Goal: Task Accomplishment & Management: Manage account settings

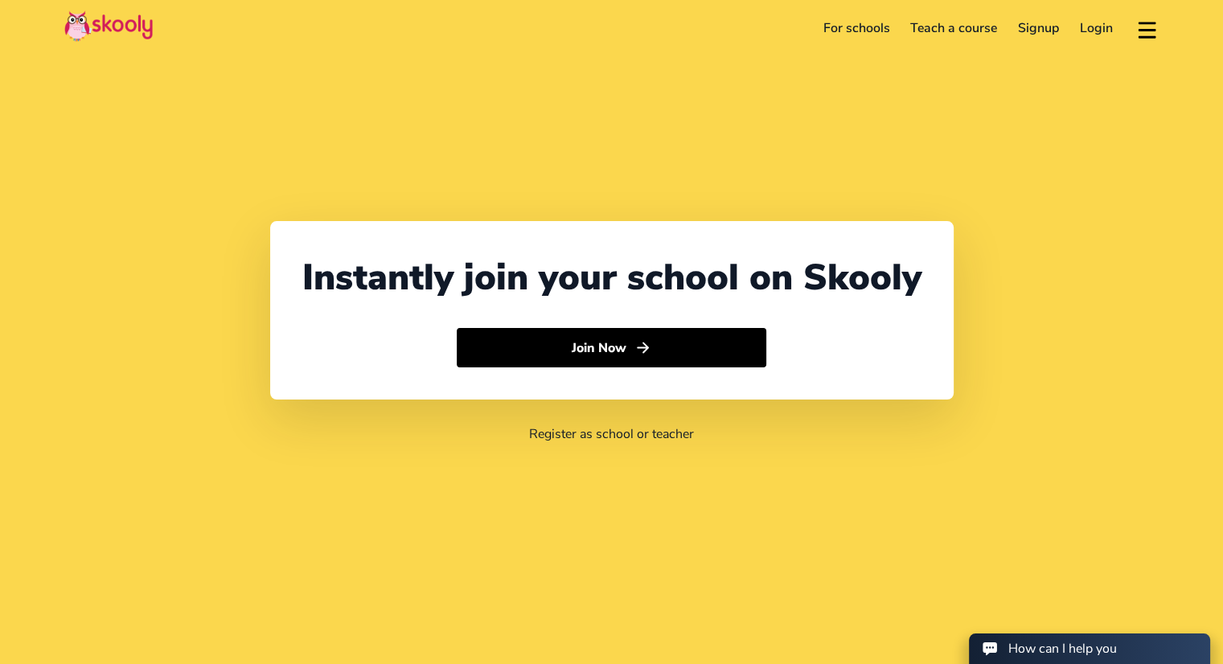
click at [1094, 27] on link "Login" at bounding box center [1096, 28] width 54 height 26
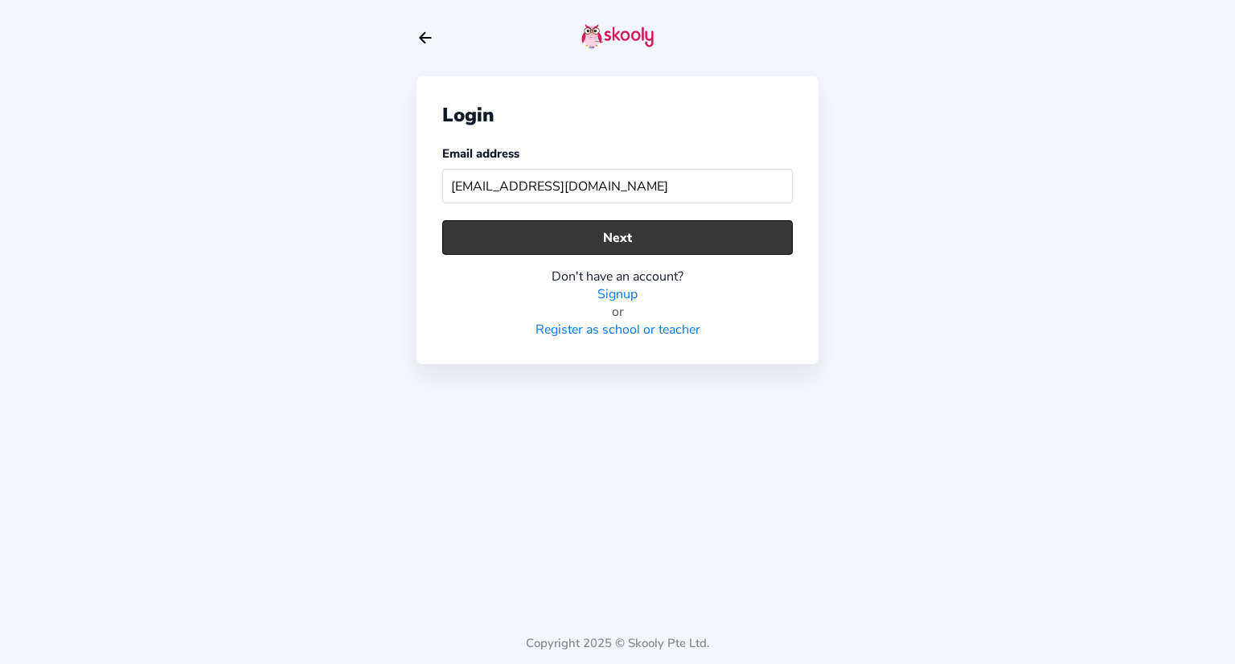
click at [663, 239] on button "Next" at bounding box center [617, 237] width 351 height 35
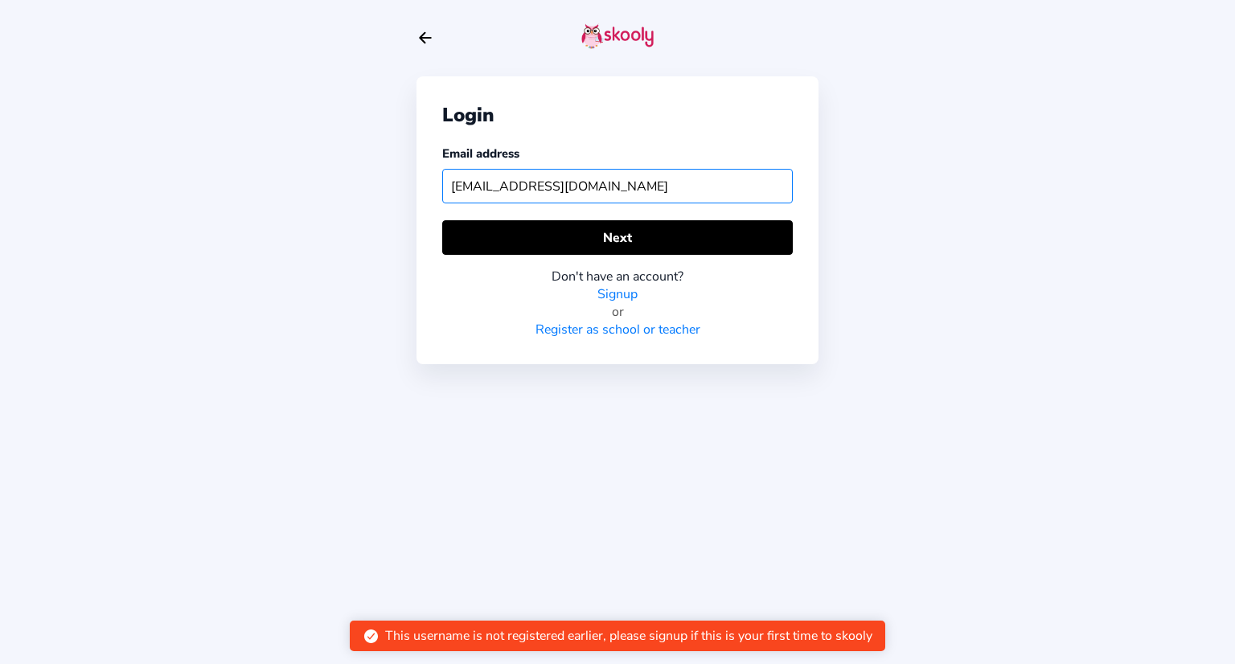
drag, startPoint x: 502, startPoint y: 188, endPoint x: 415, endPoint y: 199, distance: 87.5
click at [415, 199] on div "Login Email address [EMAIL_ADDRESS][DOMAIN_NAME] Next Don't have an account? Si…" at bounding box center [617, 332] width 1235 height 664
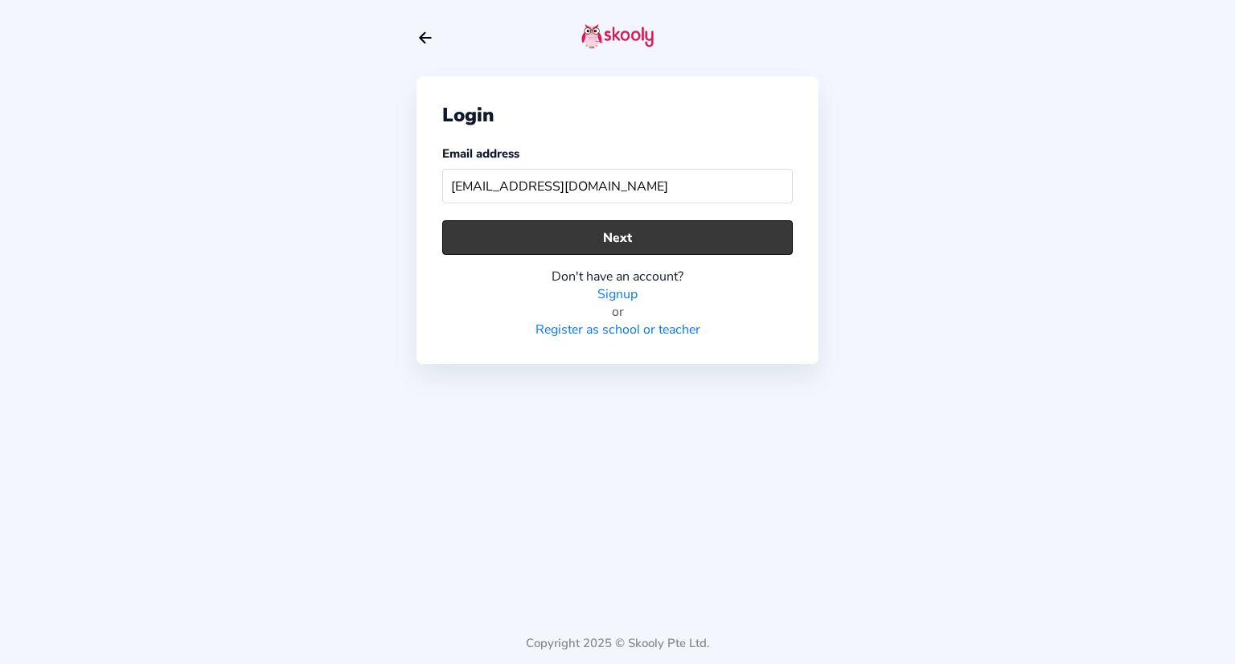
click at [509, 236] on button "Next" at bounding box center [617, 237] width 351 height 35
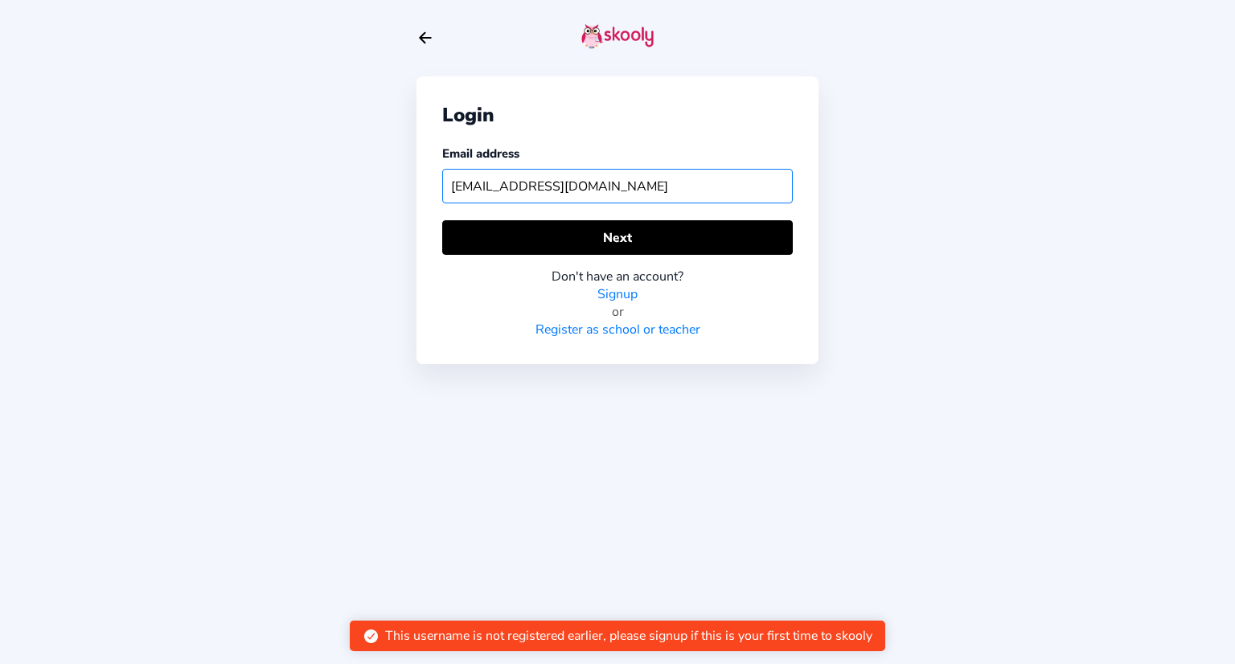
drag, startPoint x: 629, startPoint y: 186, endPoint x: 372, endPoint y: 203, distance: 257.1
click at [372, 203] on div "Login Email address [EMAIL_ADDRESS][DOMAIN_NAME] Next Don't have an account? Si…" at bounding box center [617, 332] width 1235 height 664
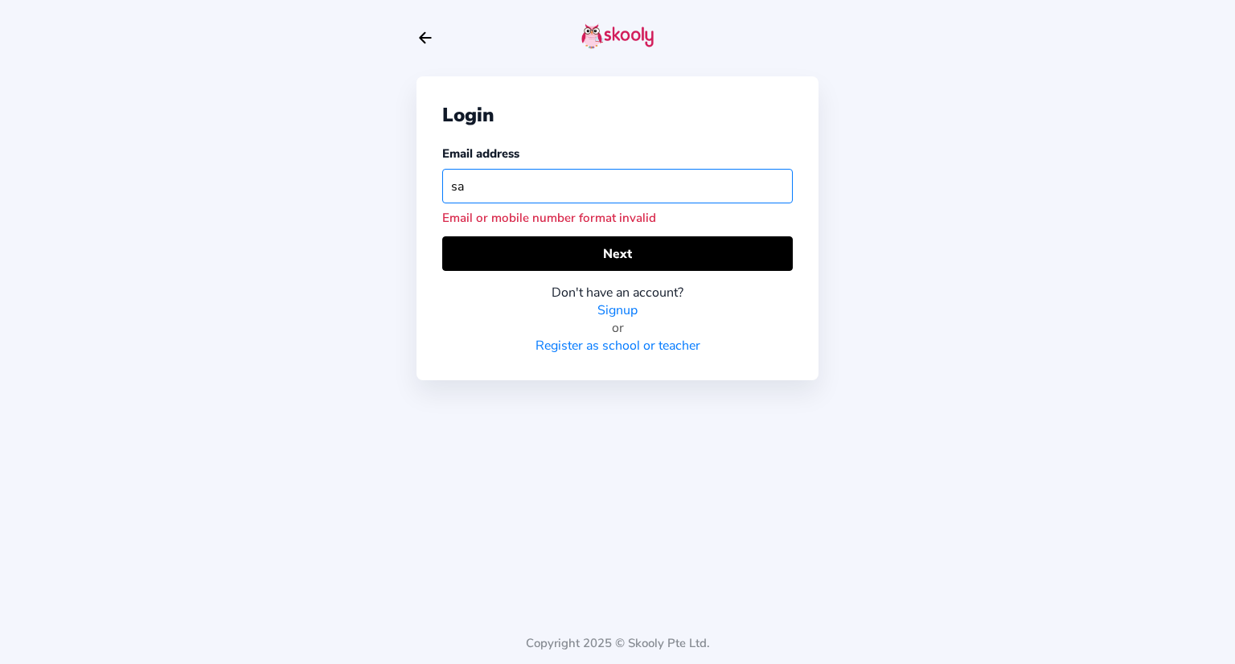
type input "s"
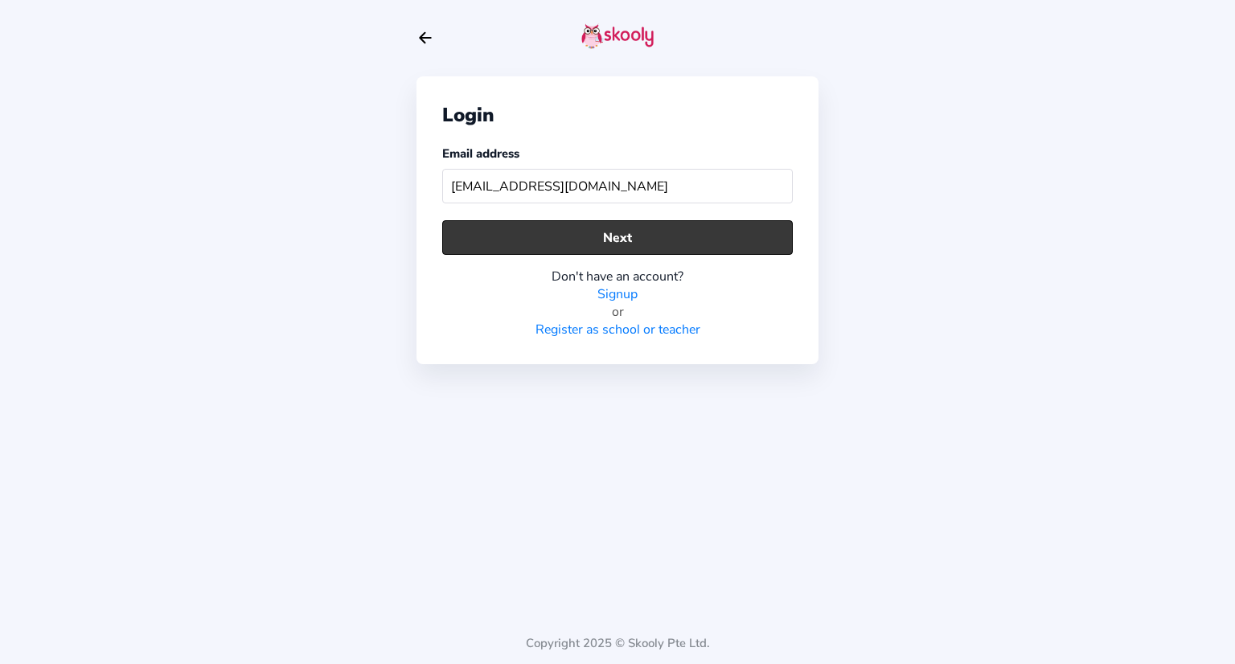
click at [556, 234] on button "Next" at bounding box center [617, 237] width 351 height 35
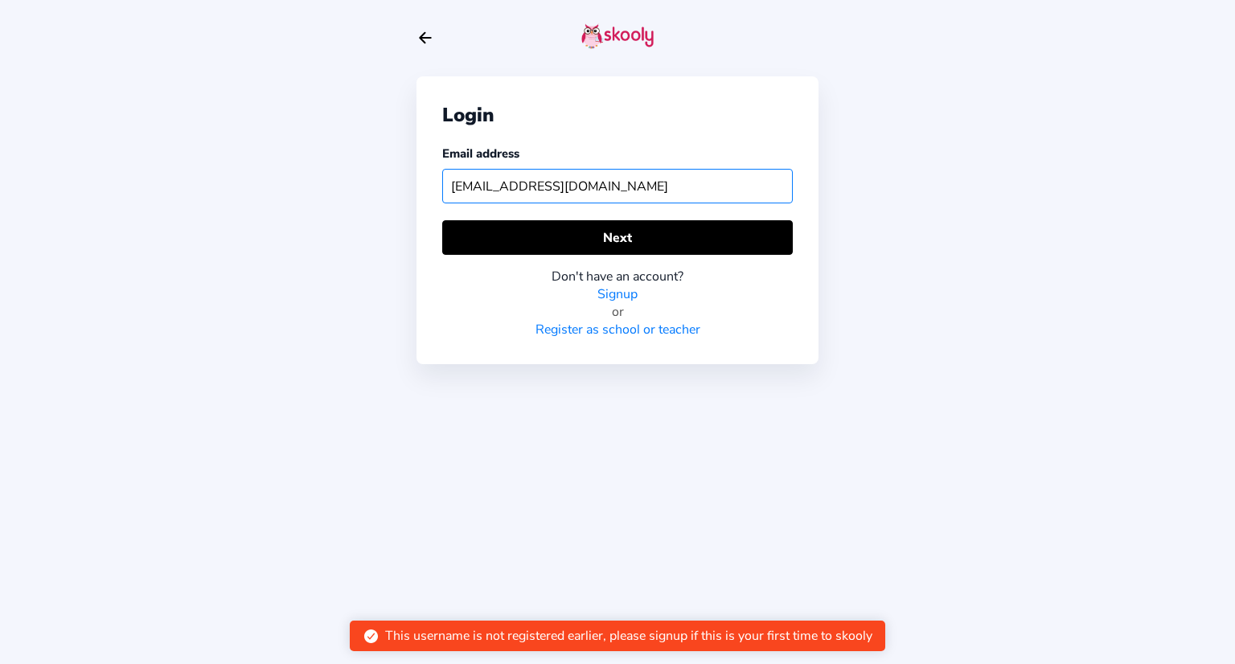
click at [492, 187] on input "[EMAIL_ADDRESS][DOMAIN_NAME]" at bounding box center [617, 186] width 351 height 35
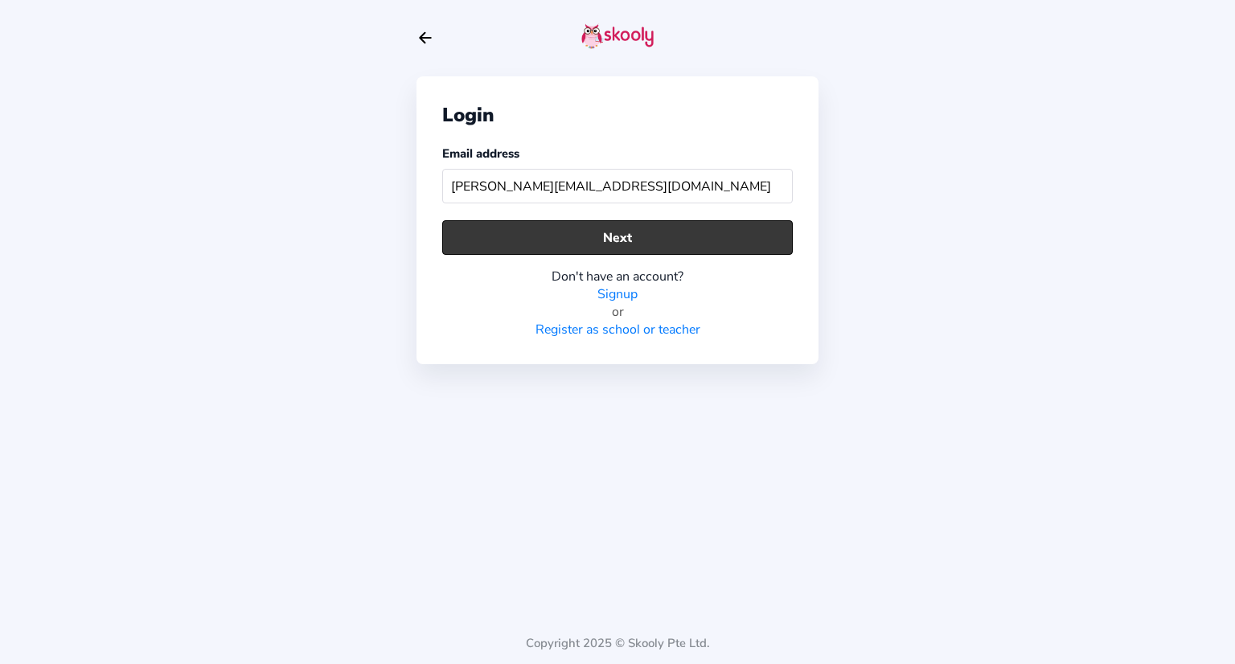
click at [568, 235] on button "Next" at bounding box center [617, 237] width 351 height 35
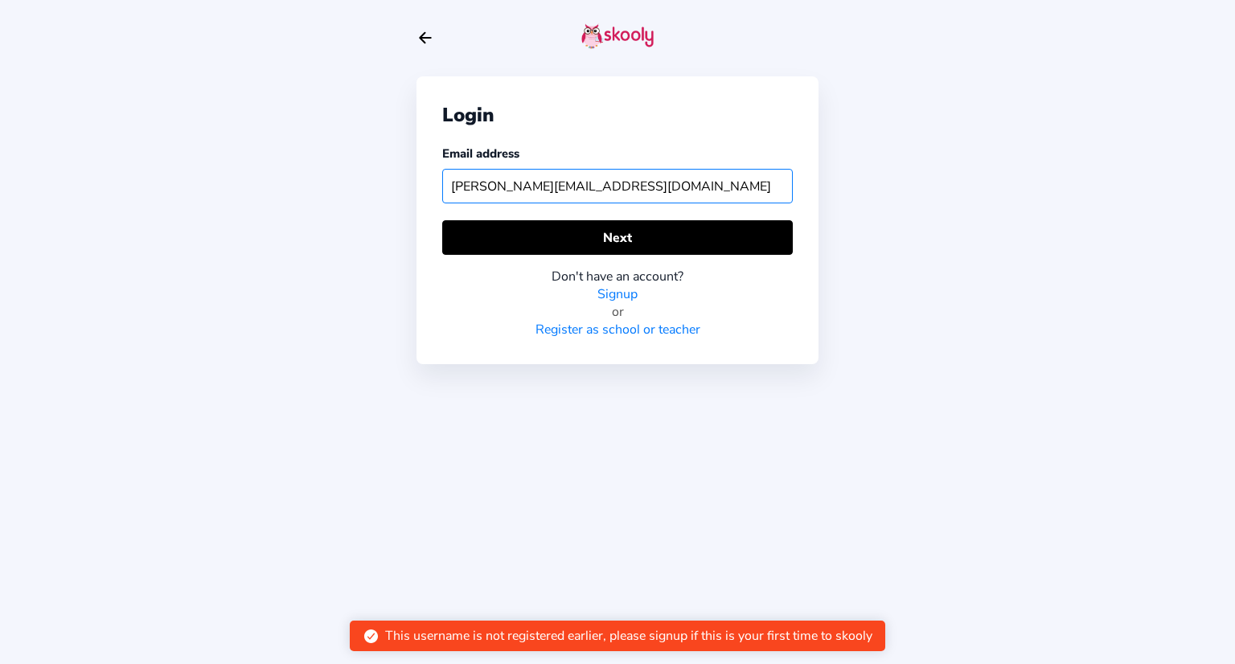
drag, startPoint x: 651, startPoint y: 180, endPoint x: 483, endPoint y: 189, distance: 168.3
click at [483, 189] on input "[PERSON_NAME][EMAIL_ADDRESS][DOMAIN_NAME]" at bounding box center [617, 186] width 351 height 35
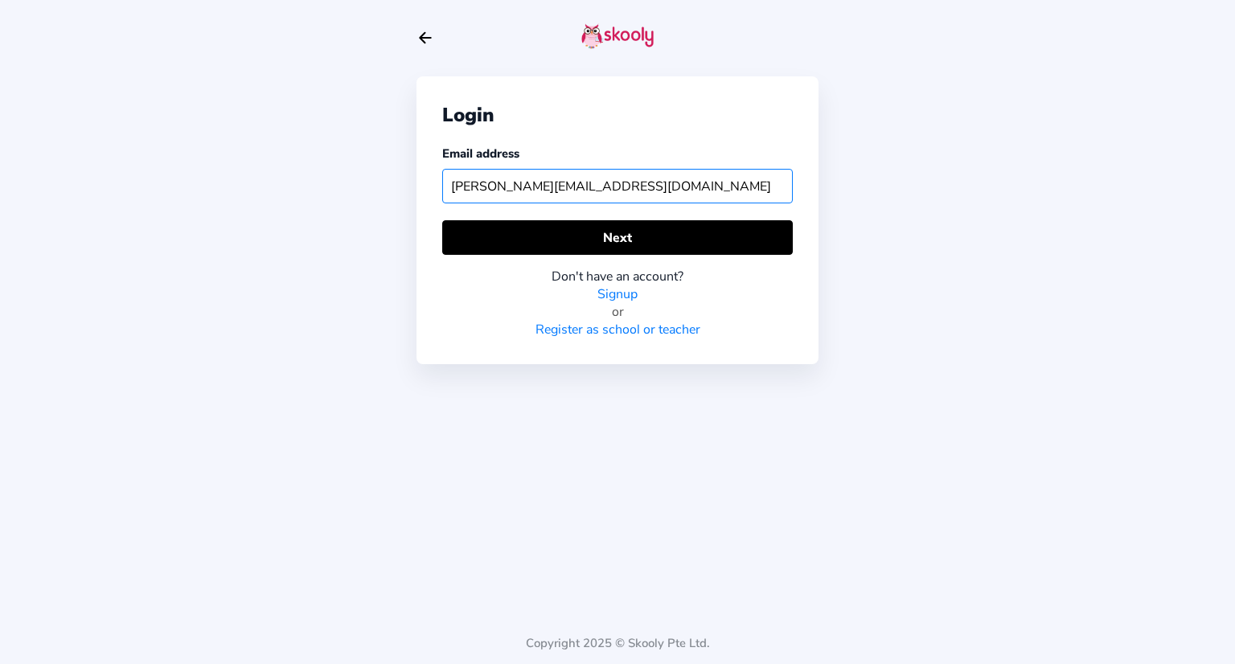
click at [667, 184] on input "[PERSON_NAME][EMAIL_ADDRESS][DOMAIN_NAME]" at bounding box center [617, 186] width 351 height 35
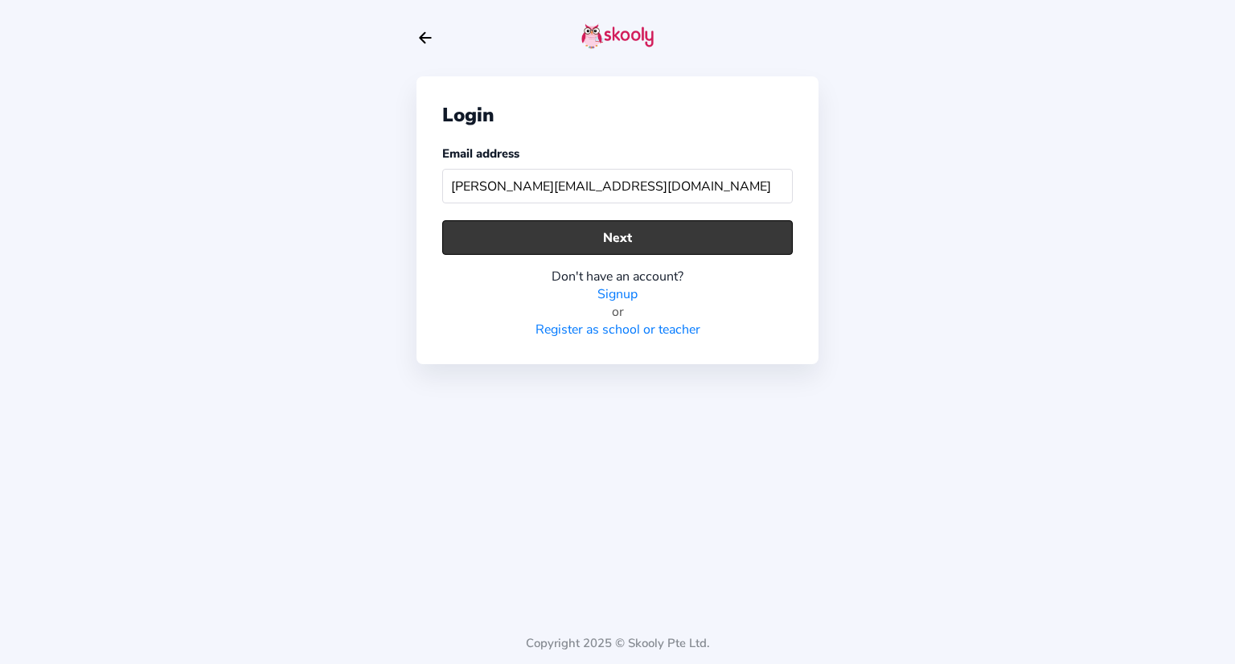
click at [640, 241] on button "Next" at bounding box center [617, 237] width 351 height 35
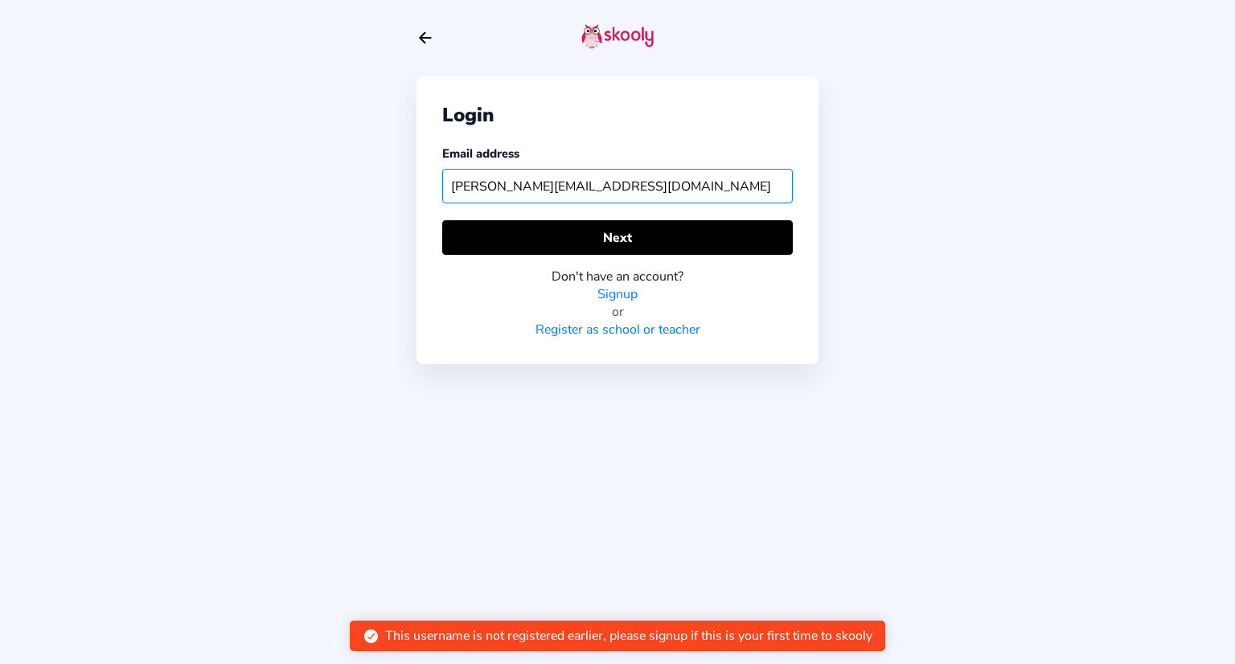
click at [507, 185] on input "[PERSON_NAME][EMAIL_ADDRESS][DOMAIN_NAME]" at bounding box center [617, 186] width 351 height 35
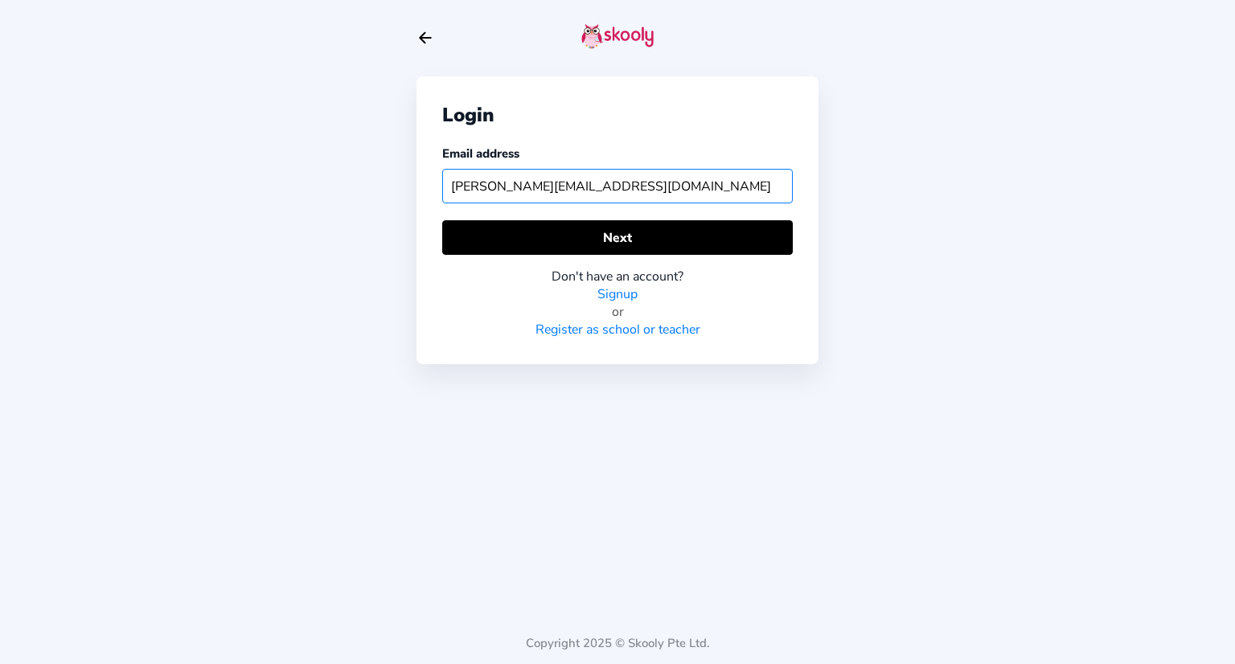
drag, startPoint x: 507, startPoint y: 185, endPoint x: 494, endPoint y: 185, distance: 12.9
click at [494, 185] on input "[PERSON_NAME][EMAIL_ADDRESS][DOMAIN_NAME]" at bounding box center [617, 186] width 351 height 35
drag, startPoint x: 449, startPoint y: 187, endPoint x: 511, endPoint y: 187, distance: 61.9
click at [511, 187] on input "[PERSON_NAME][EMAIL_ADDRESS][DOMAIN_NAME]" at bounding box center [617, 186] width 351 height 35
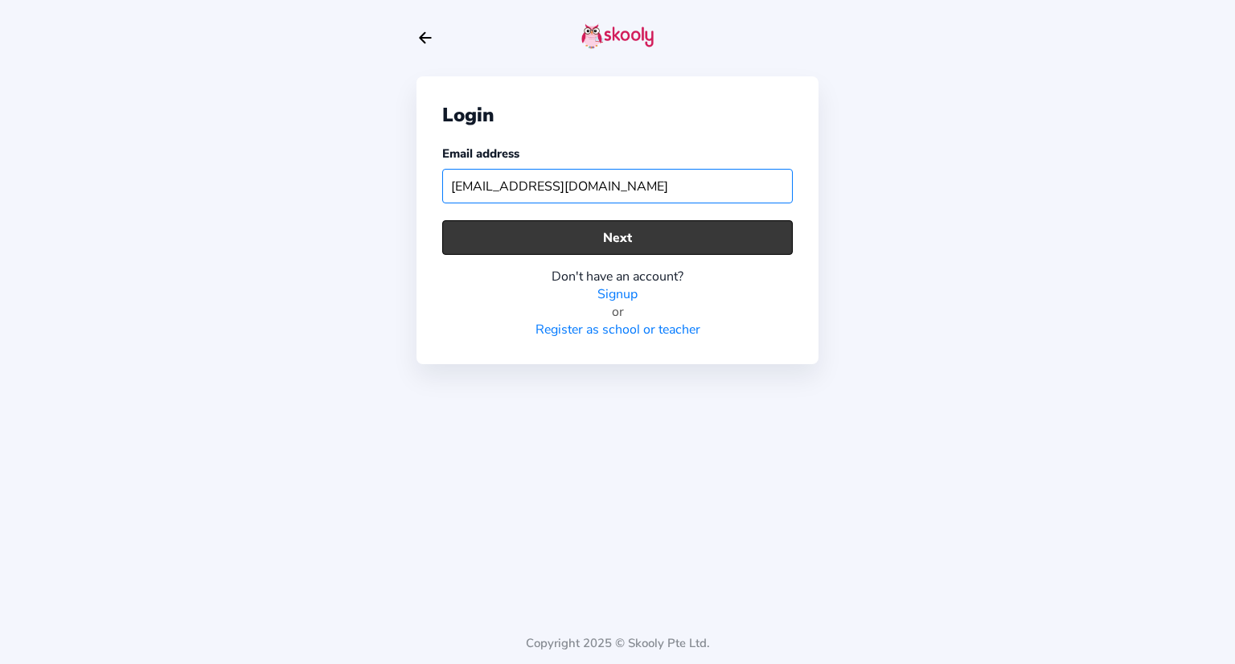
type input "[EMAIL_ADDRESS][DOMAIN_NAME]"
click at [540, 220] on button "Next" at bounding box center [617, 237] width 351 height 35
